Goal: Ask a question

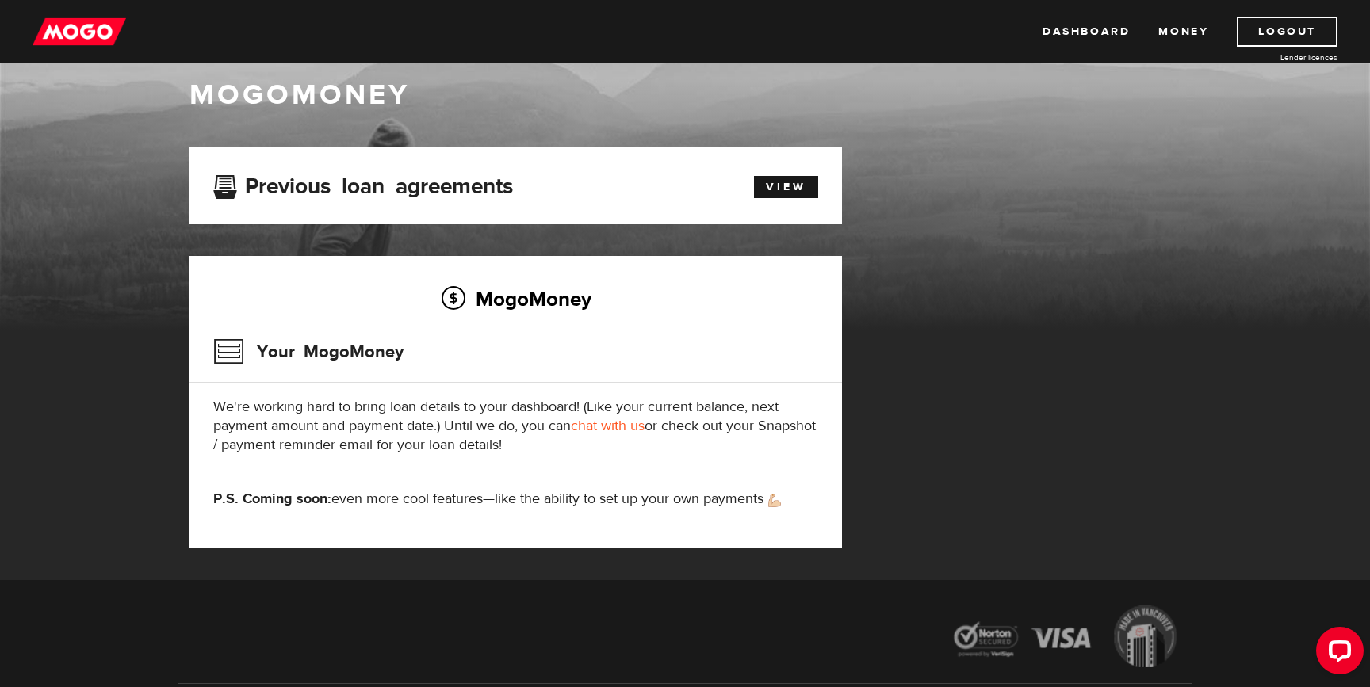
scroll to position [36, 0]
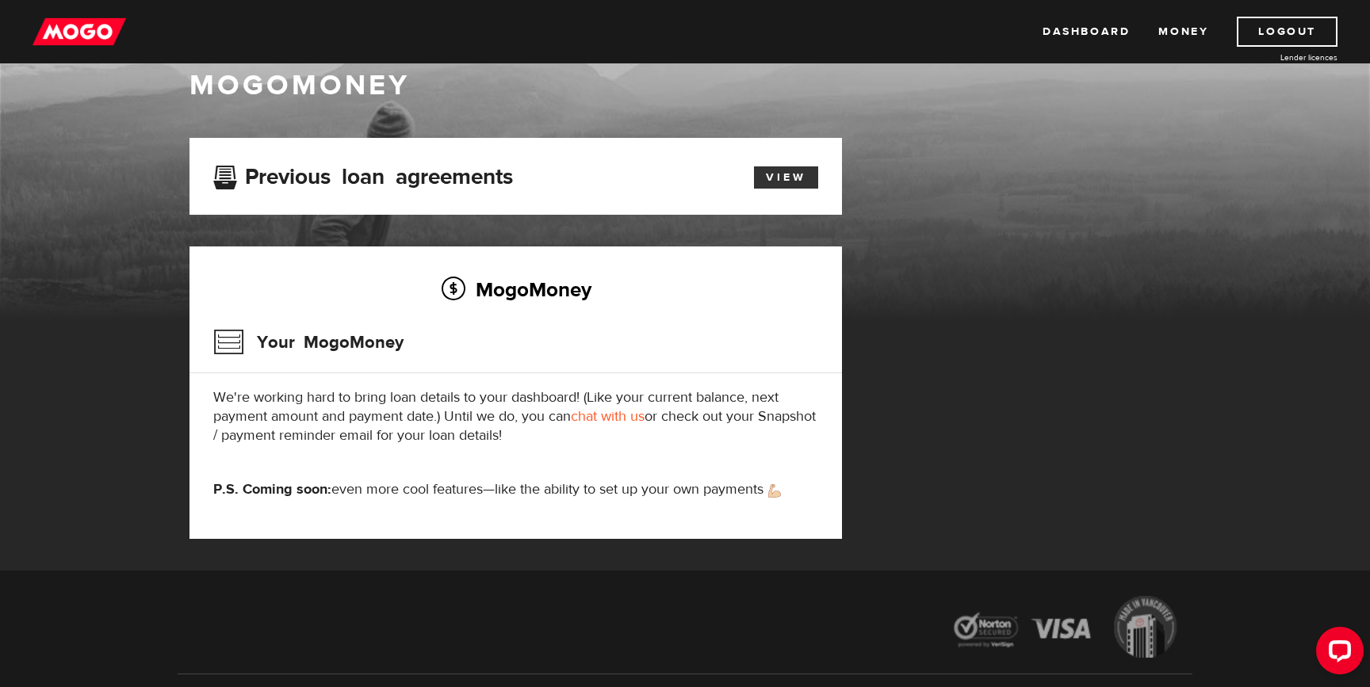
click at [784, 173] on link "View" at bounding box center [786, 177] width 64 height 22
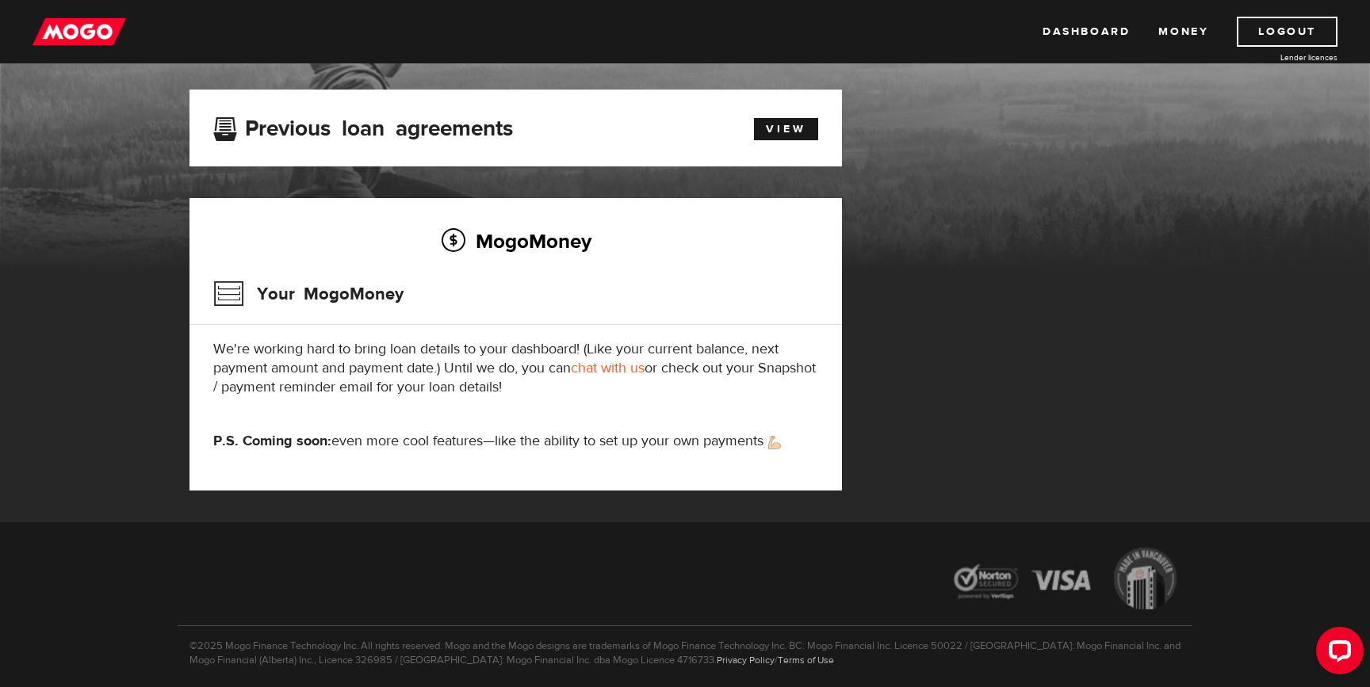
scroll to position [81, 0]
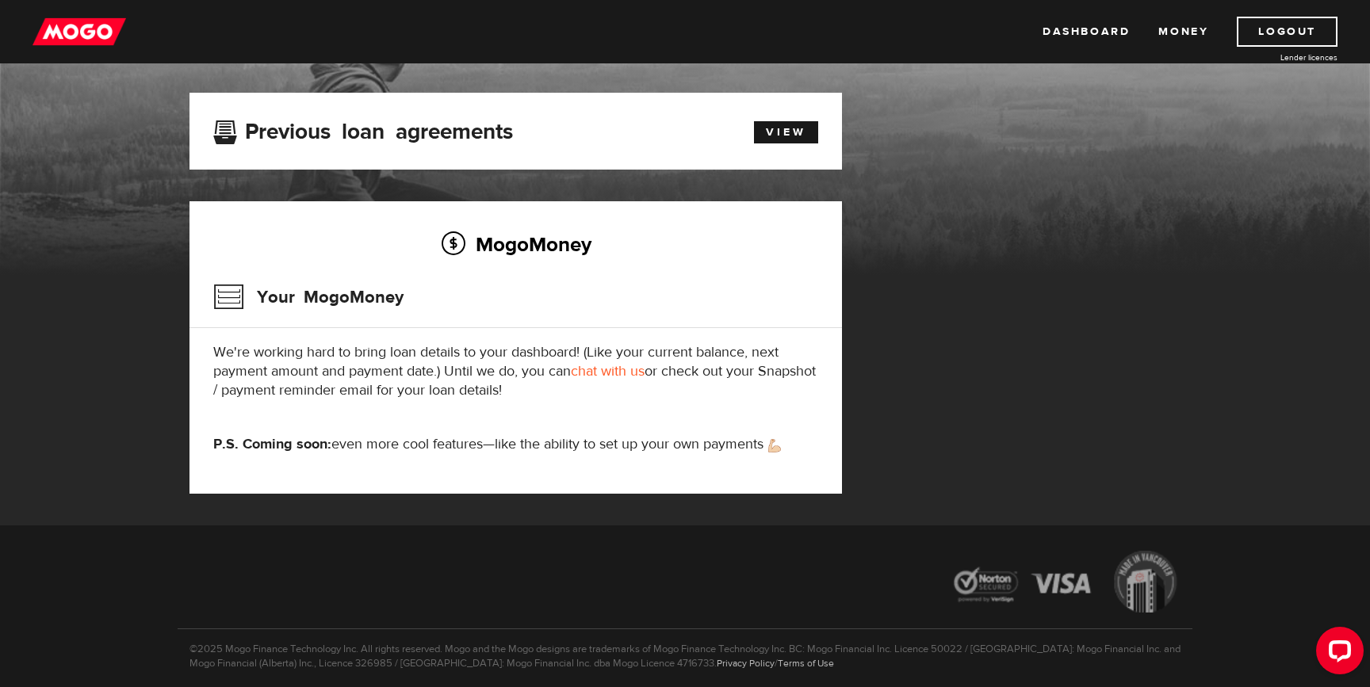
click at [601, 373] on link "chat with us" at bounding box center [608, 371] width 74 height 18
drag, startPoint x: 1359, startPoint y: 674, endPoint x: 1347, endPoint y: 662, distance: 16.8
click at [1347, 662] on div "Open LiveChat chat widget" at bounding box center [1339, 649] width 27 height 27
click at [85, 17] on img at bounding box center [79, 32] width 94 height 30
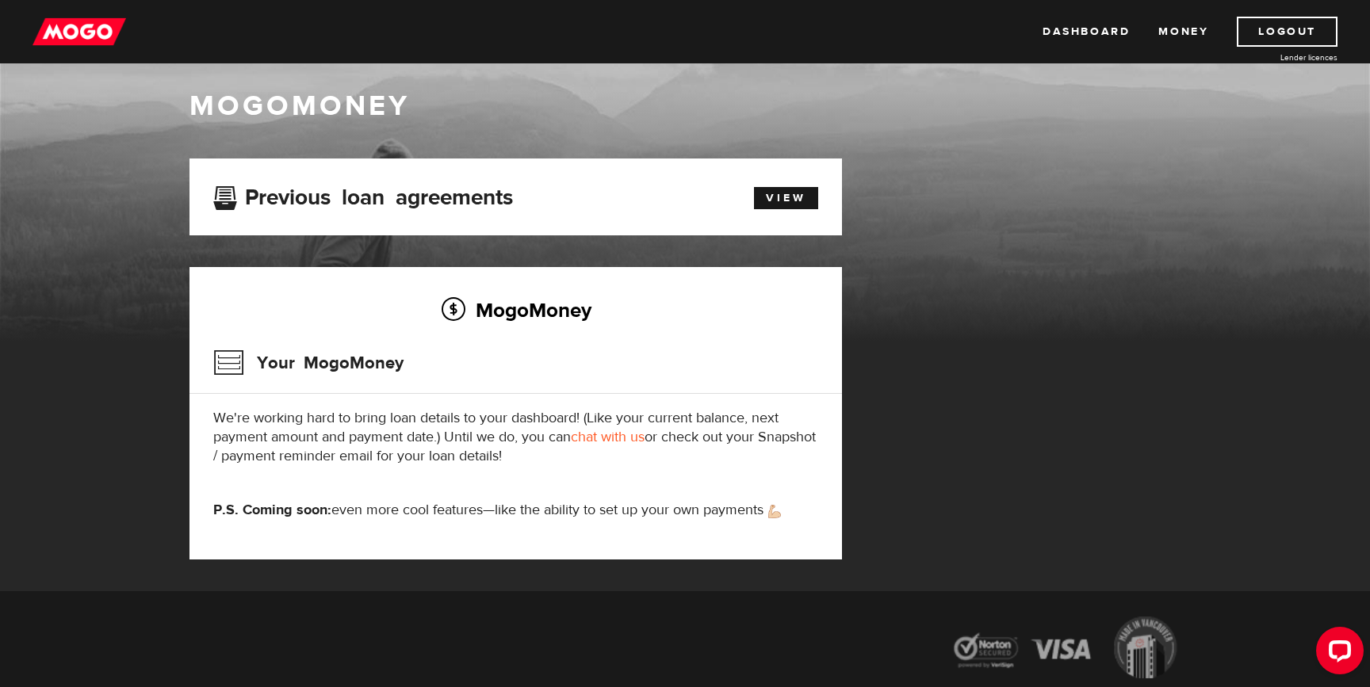
scroll to position [25, 0]
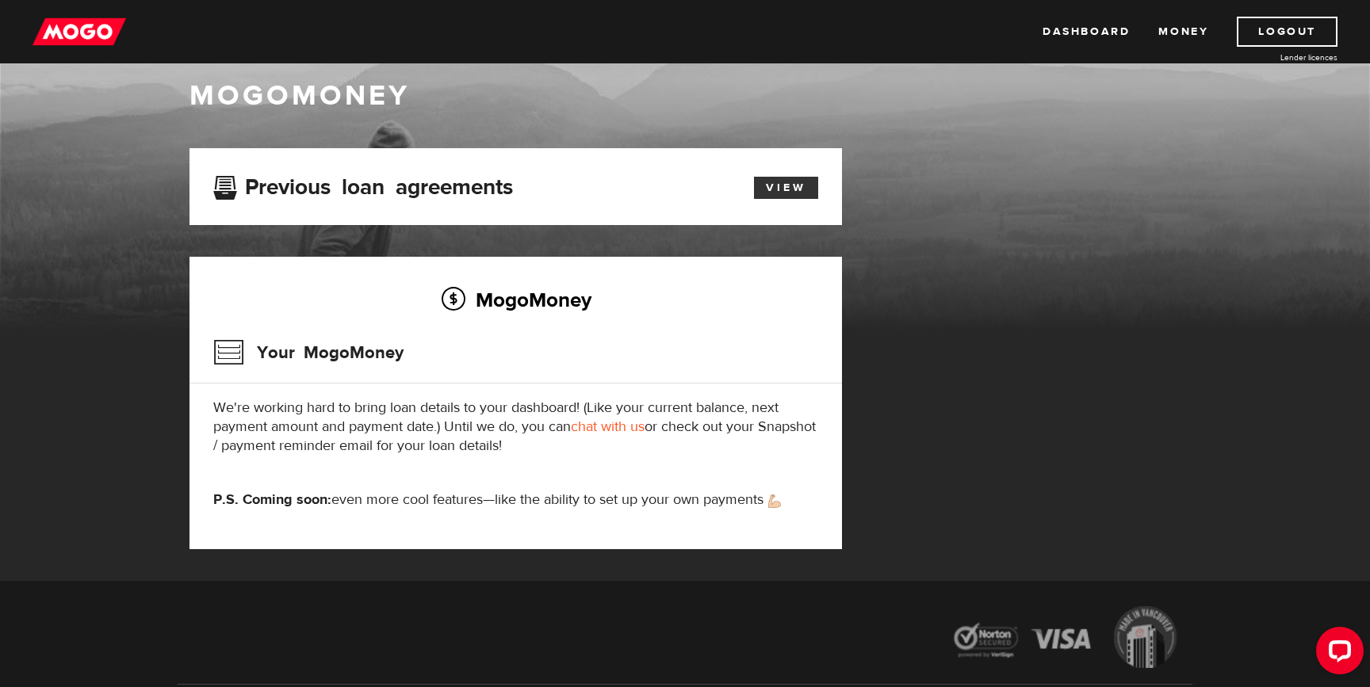
click at [785, 185] on link "View" at bounding box center [786, 188] width 64 height 22
